Goal: Task Accomplishment & Management: Use online tool/utility

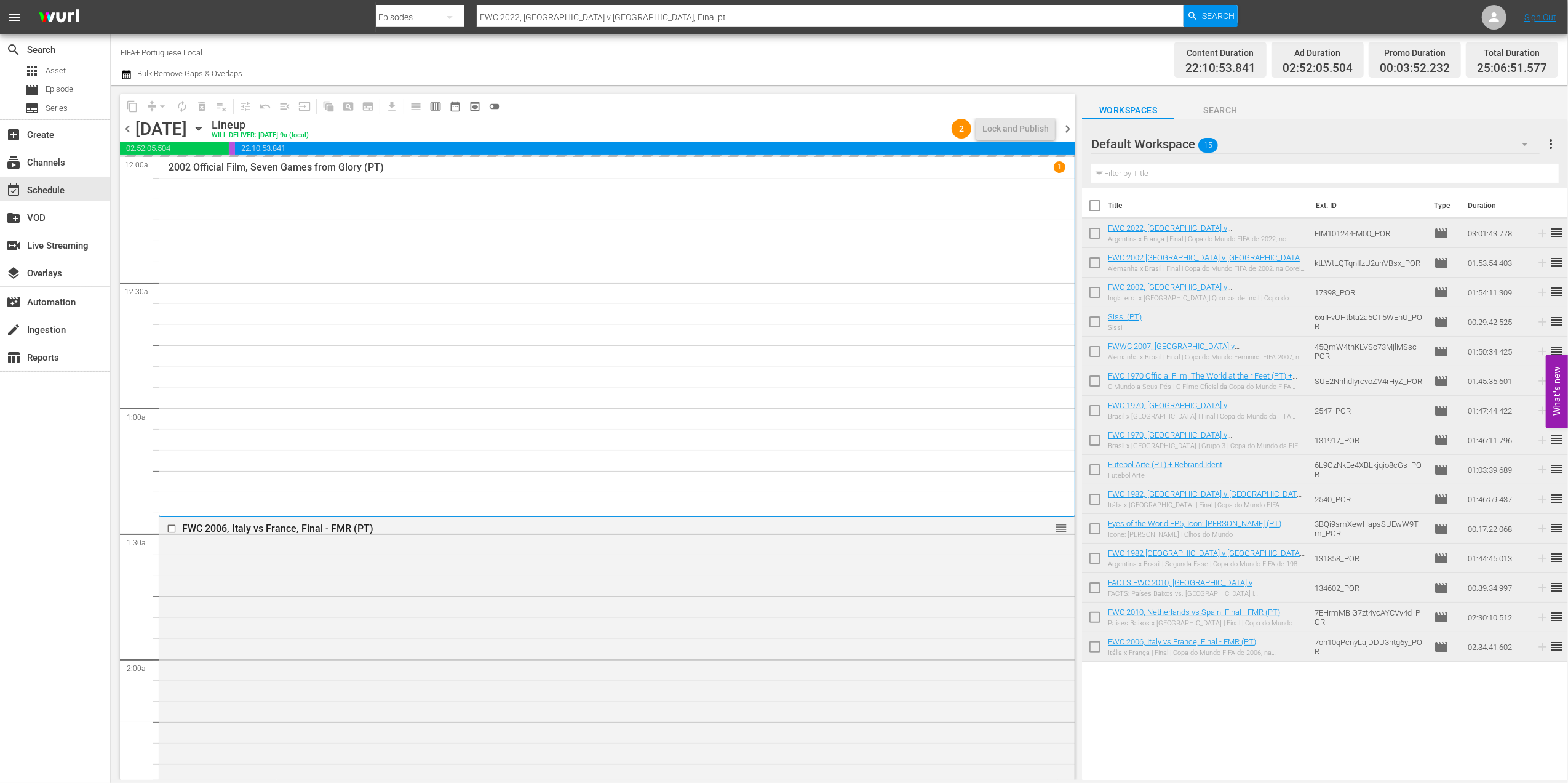
click at [125, 123] on span "chevron_left" at bounding box center [128, 129] width 15 height 15
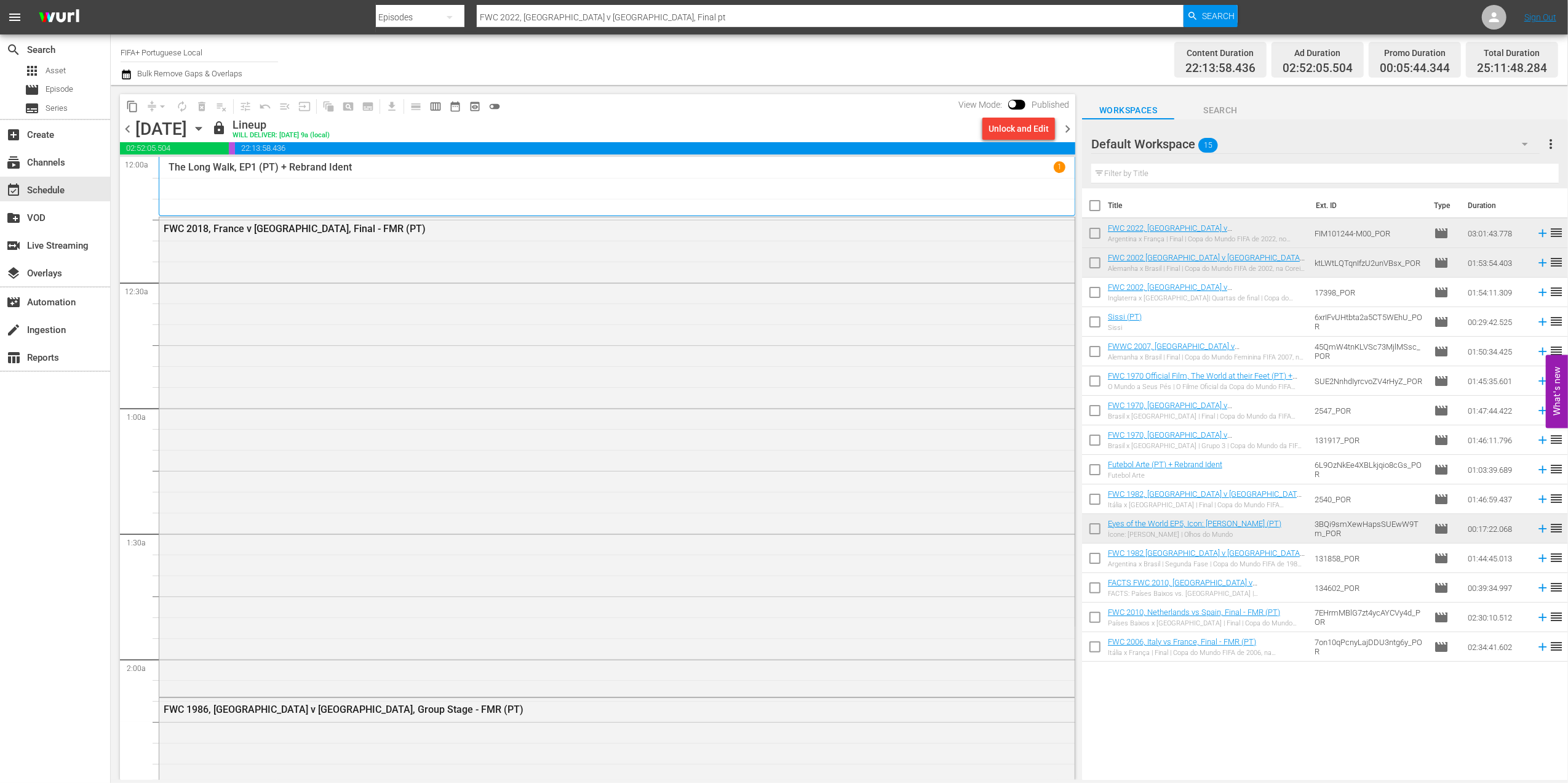
click at [1066, 125] on span "chevron_right" at bounding box center [1067, 129] width 15 height 15
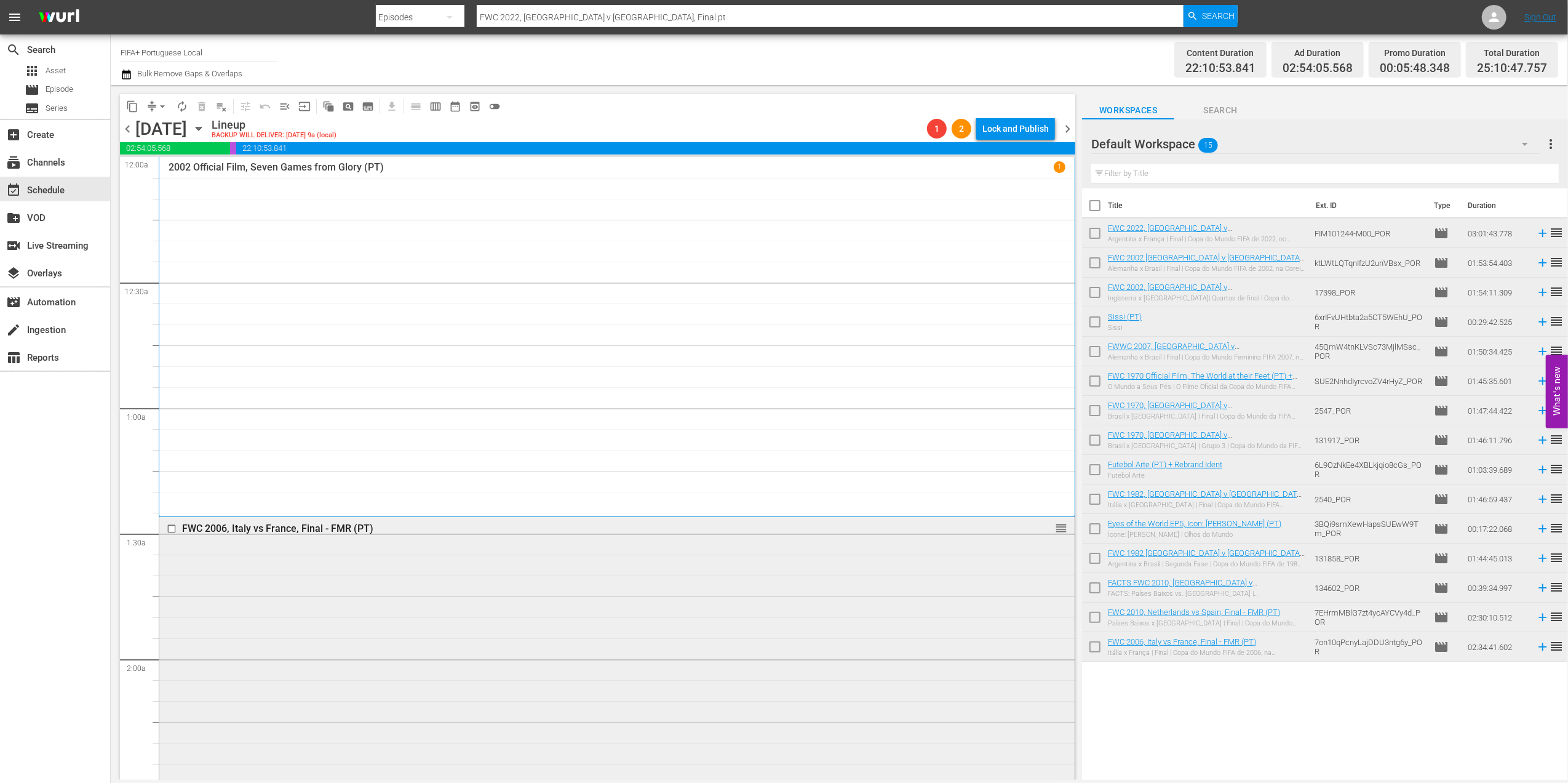
click at [271, 528] on div "FWC 2006, Italy vs France, Final - FMR (PT)" at bounding box center [593, 529] width 823 height 12
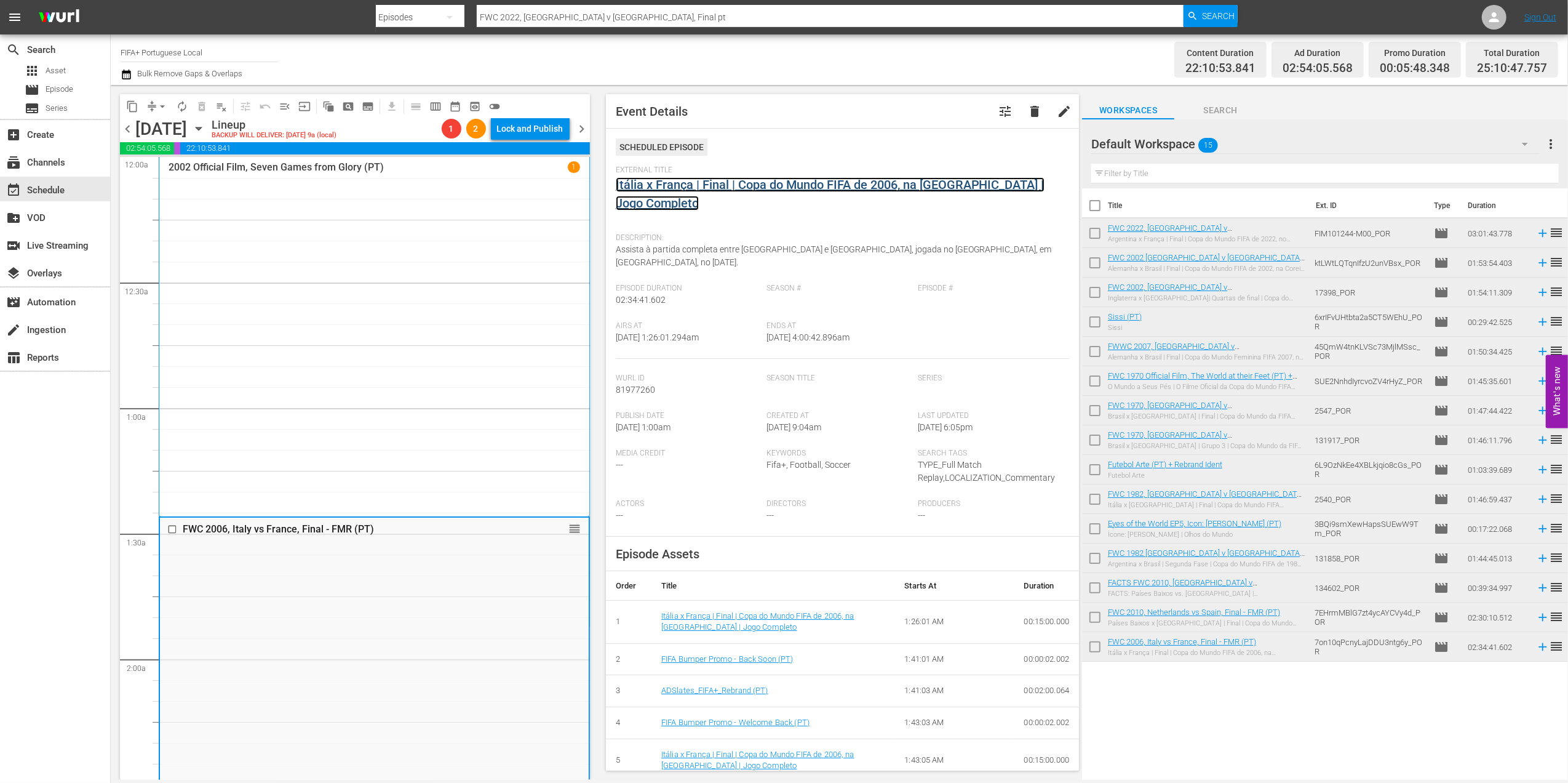
click at [823, 191] on link "Itália x França | Final | Copa do Mundo FIFA de 2006, na [GEOGRAPHIC_DATA] | Jo…" at bounding box center [830, 193] width 429 height 33
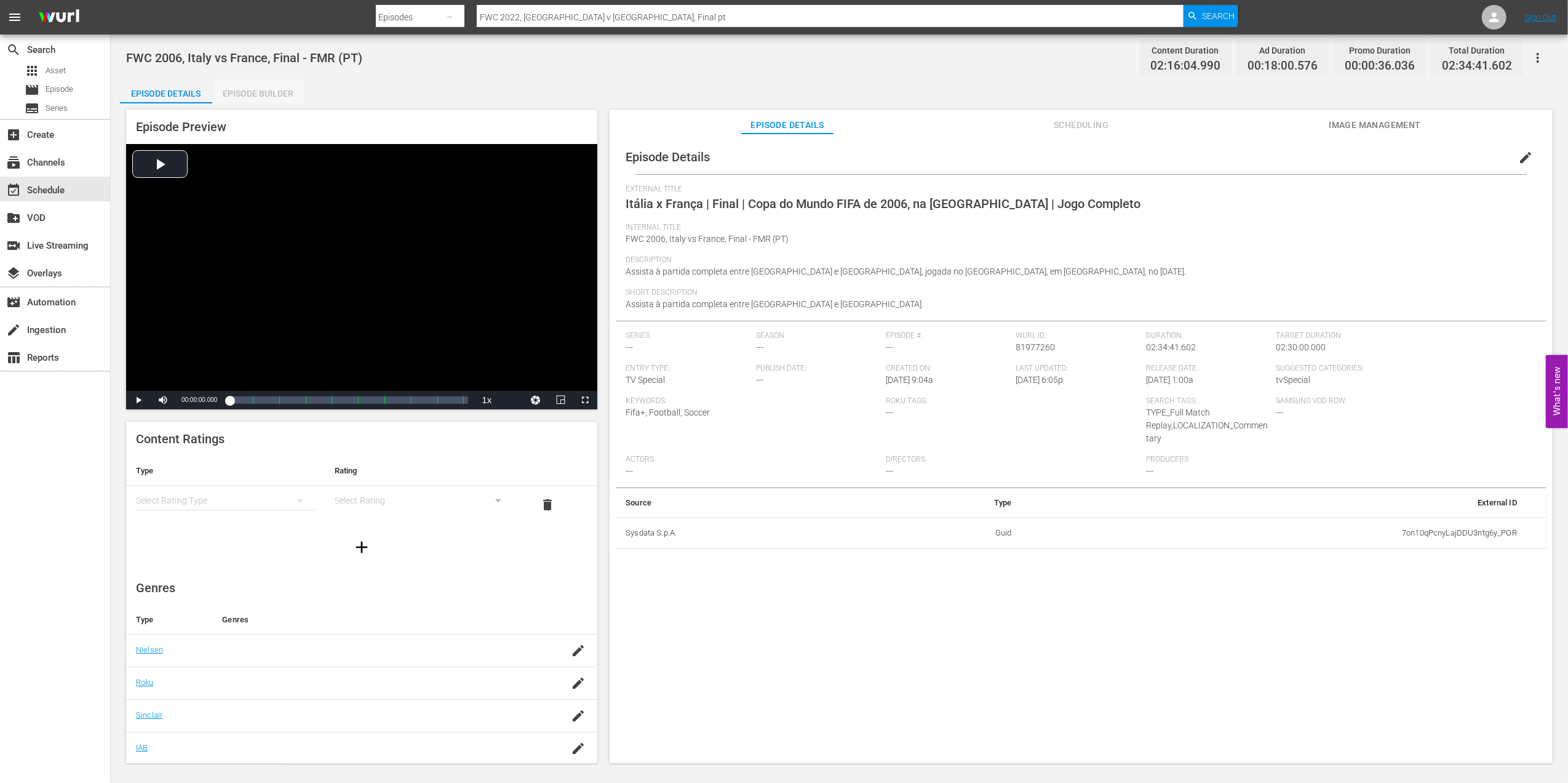
click at [250, 93] on div "Episode Builder" at bounding box center [258, 93] width 92 height 30
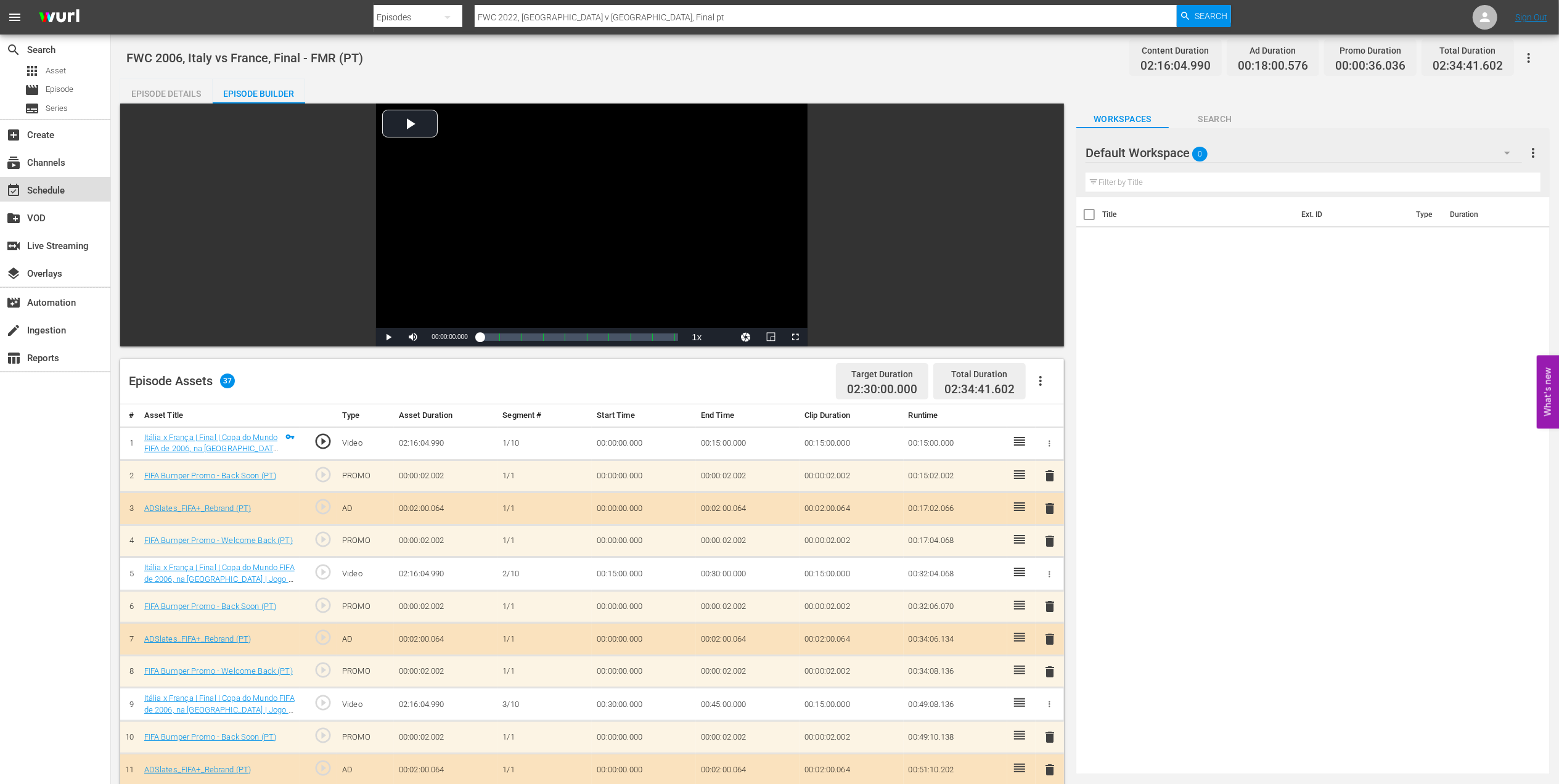
click at [57, 190] on div "event_available Schedule" at bounding box center [34, 188] width 69 height 11
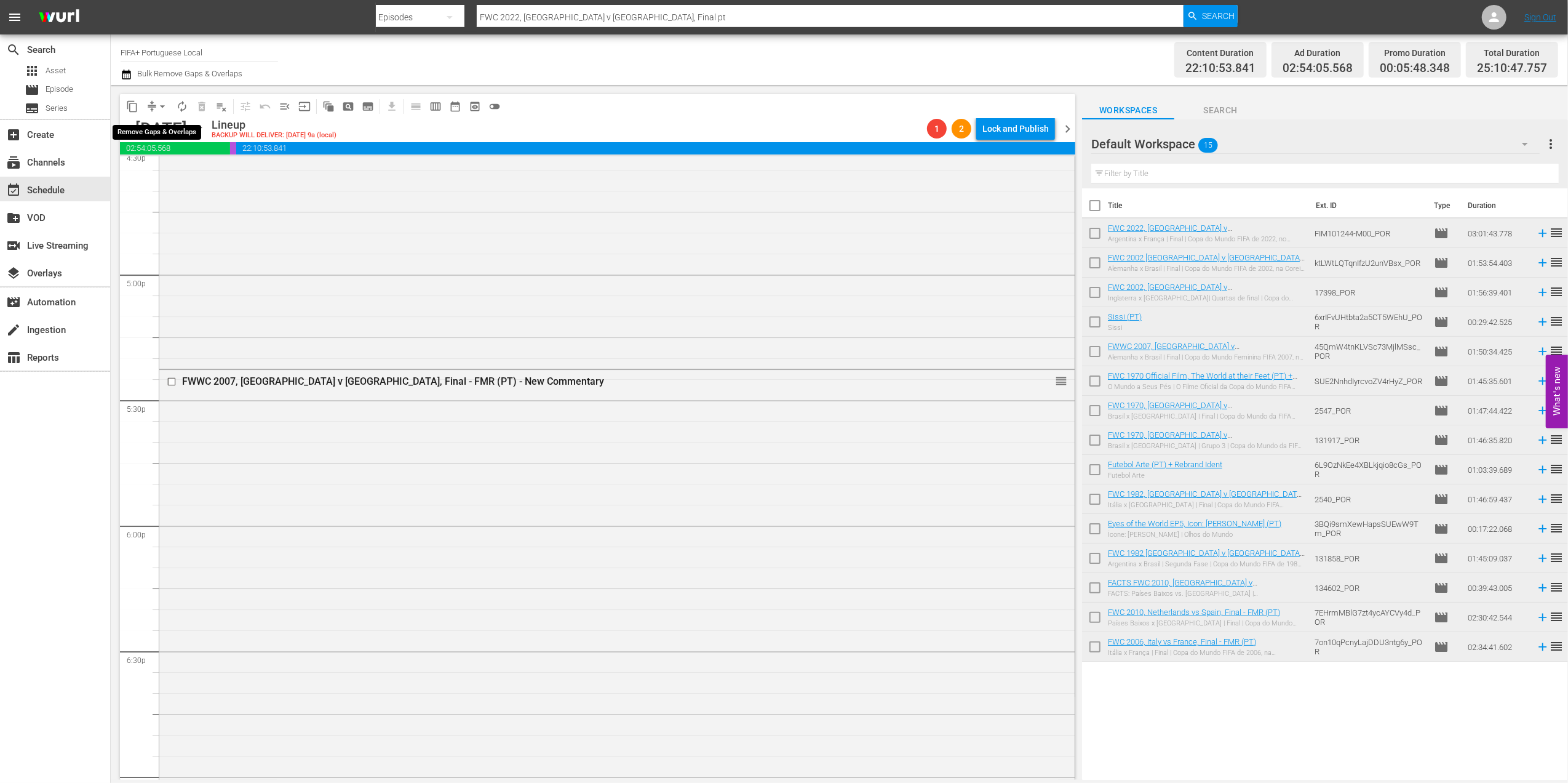
scroll to position [4151, 0]
click at [163, 107] on span "arrow_drop_down" at bounding box center [162, 106] width 13 height 13
click at [169, 168] on li "Align to End of Previous Day" at bounding box center [163, 172] width 130 height 20
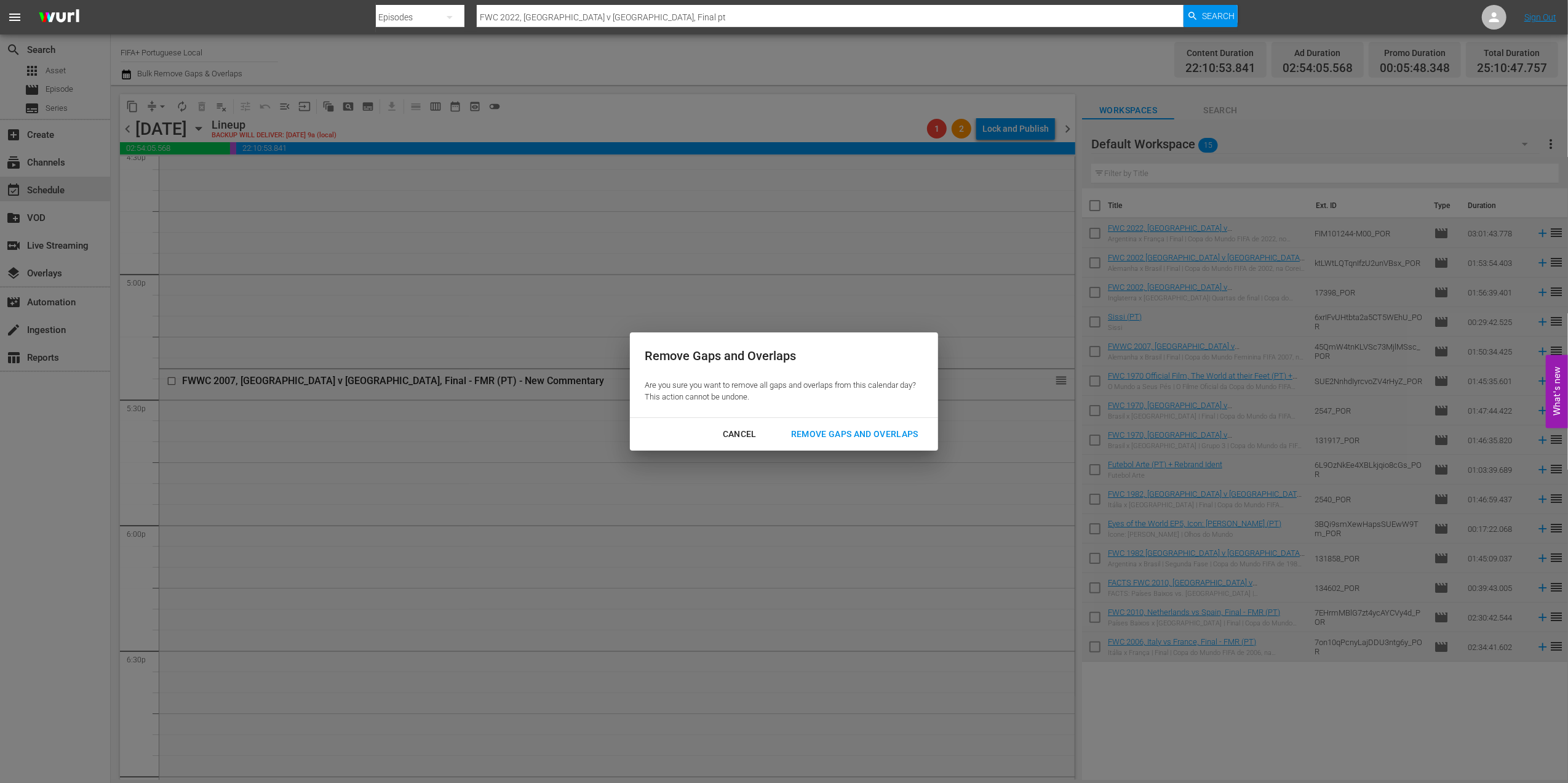
click at [830, 434] on div "Remove Gaps and Overlaps" at bounding box center [855, 434] width 147 height 15
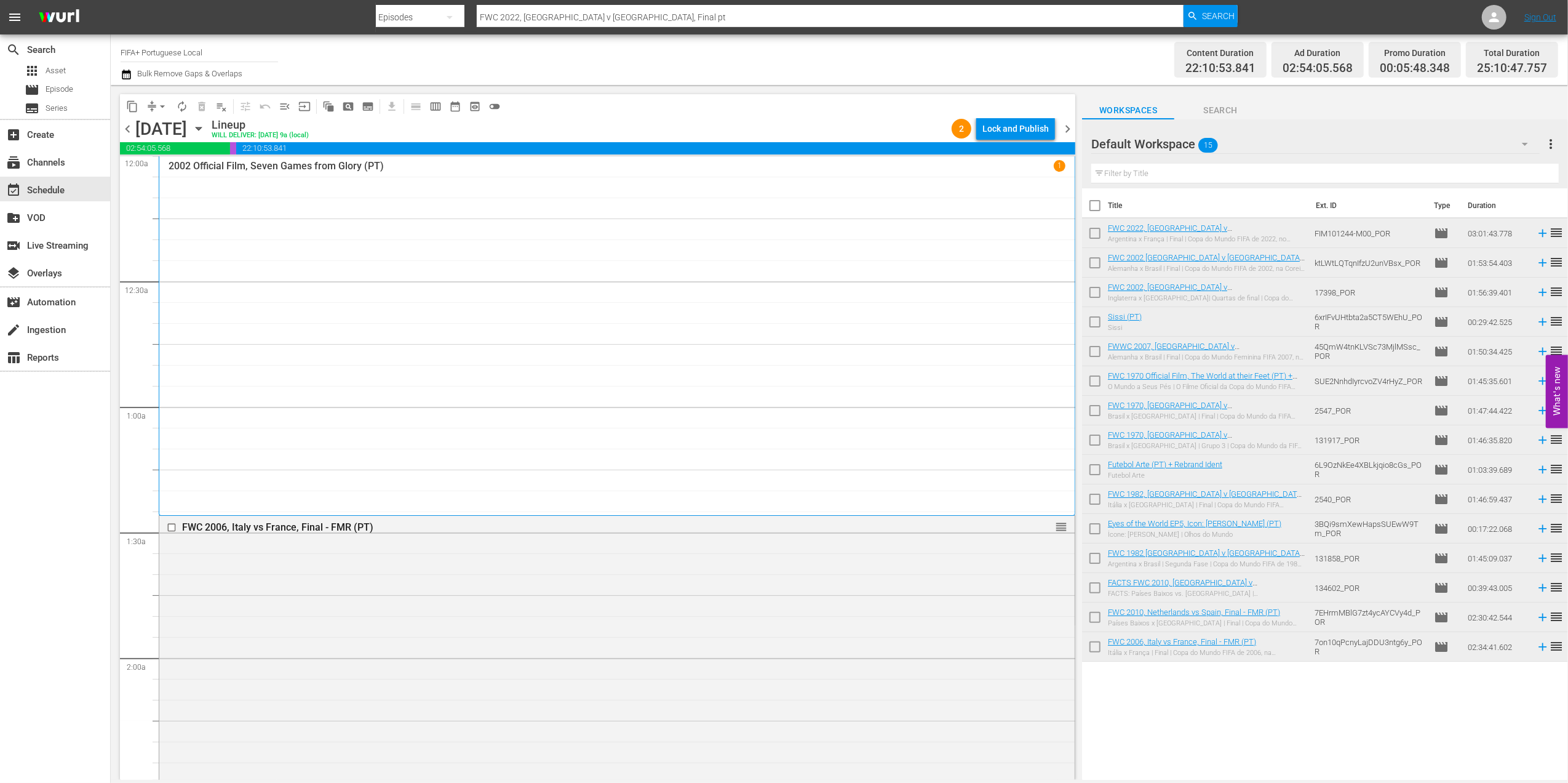
scroll to position [0, 0]
click at [1012, 124] on div "Lock and Publish" at bounding box center [1016, 129] width 66 height 22
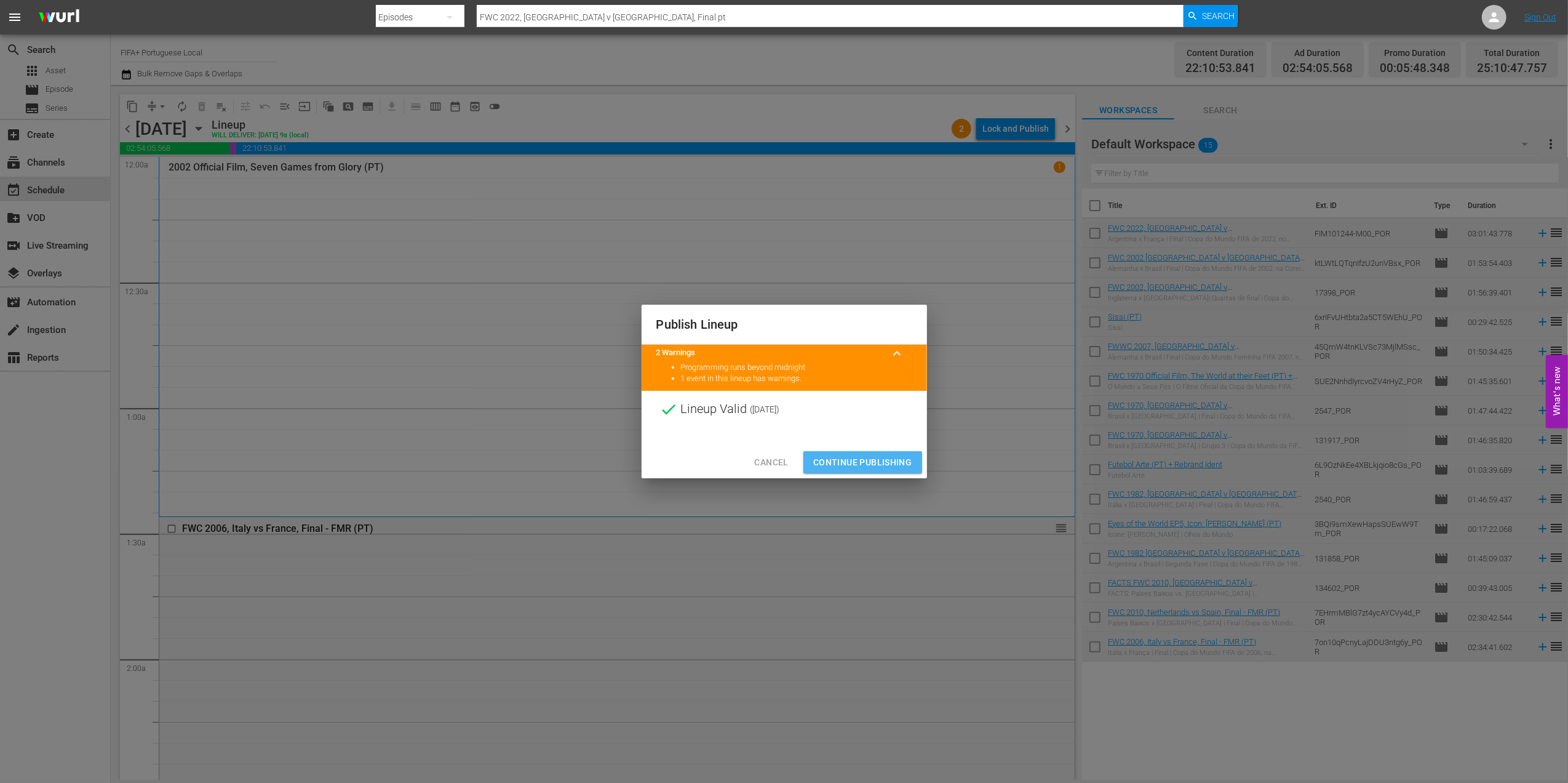
click at [849, 455] on span "Continue Publishing" at bounding box center [862, 463] width 99 height 15
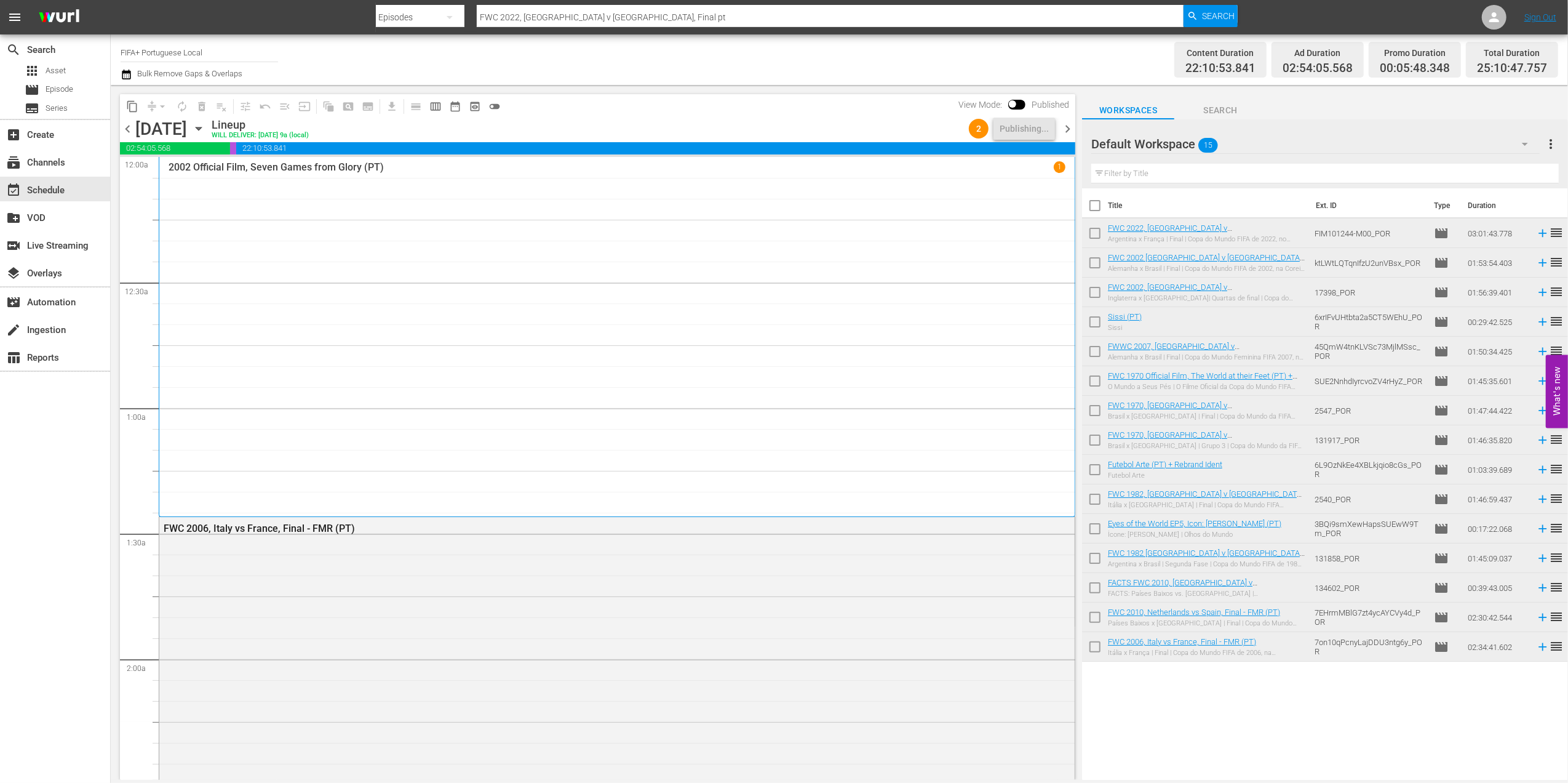
click at [1063, 130] on span "chevron_right" at bounding box center [1067, 129] width 15 height 15
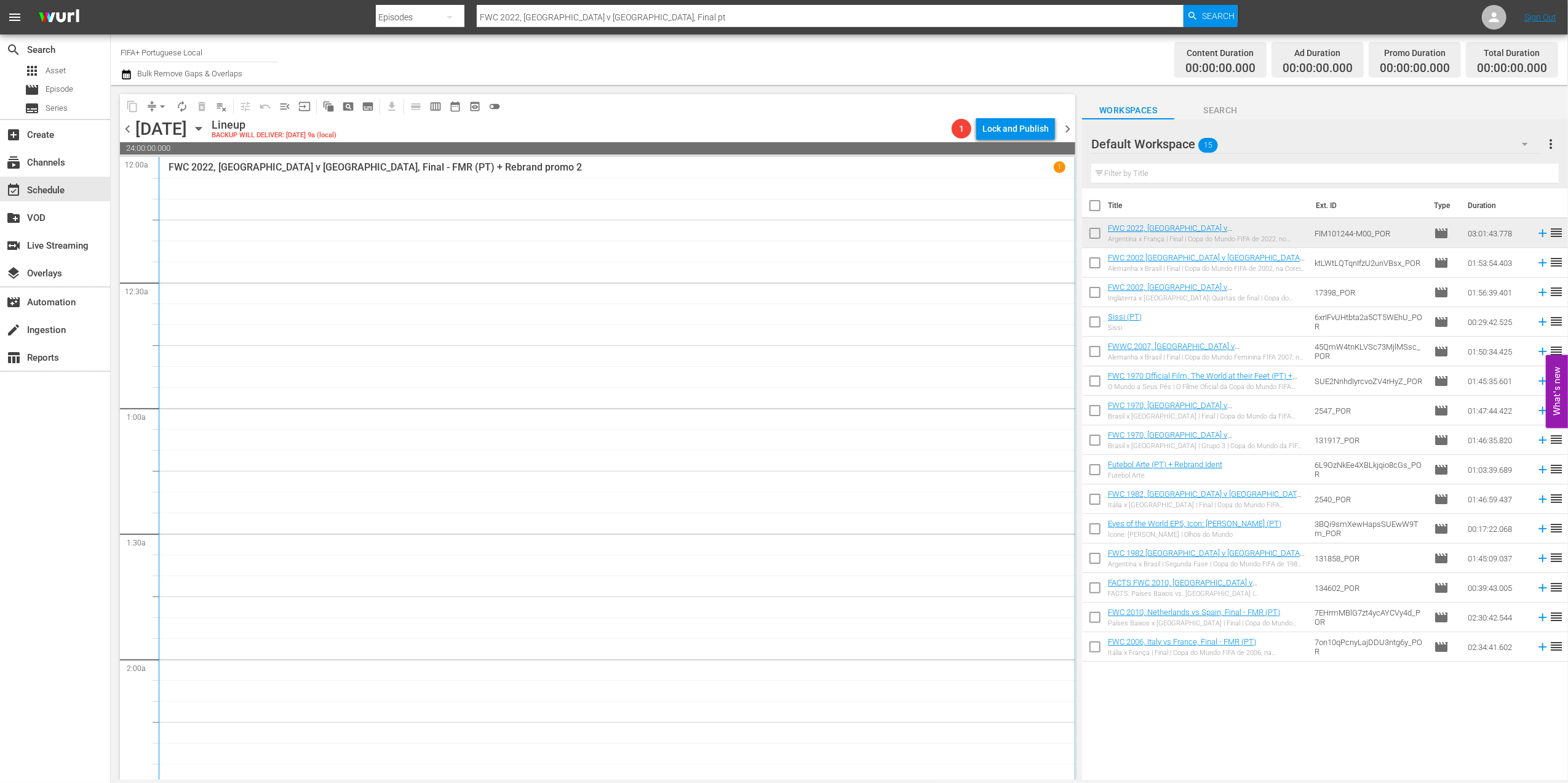
click at [125, 125] on span "chevron_left" at bounding box center [128, 129] width 15 height 15
